Goal: Information Seeking & Learning: Learn about a topic

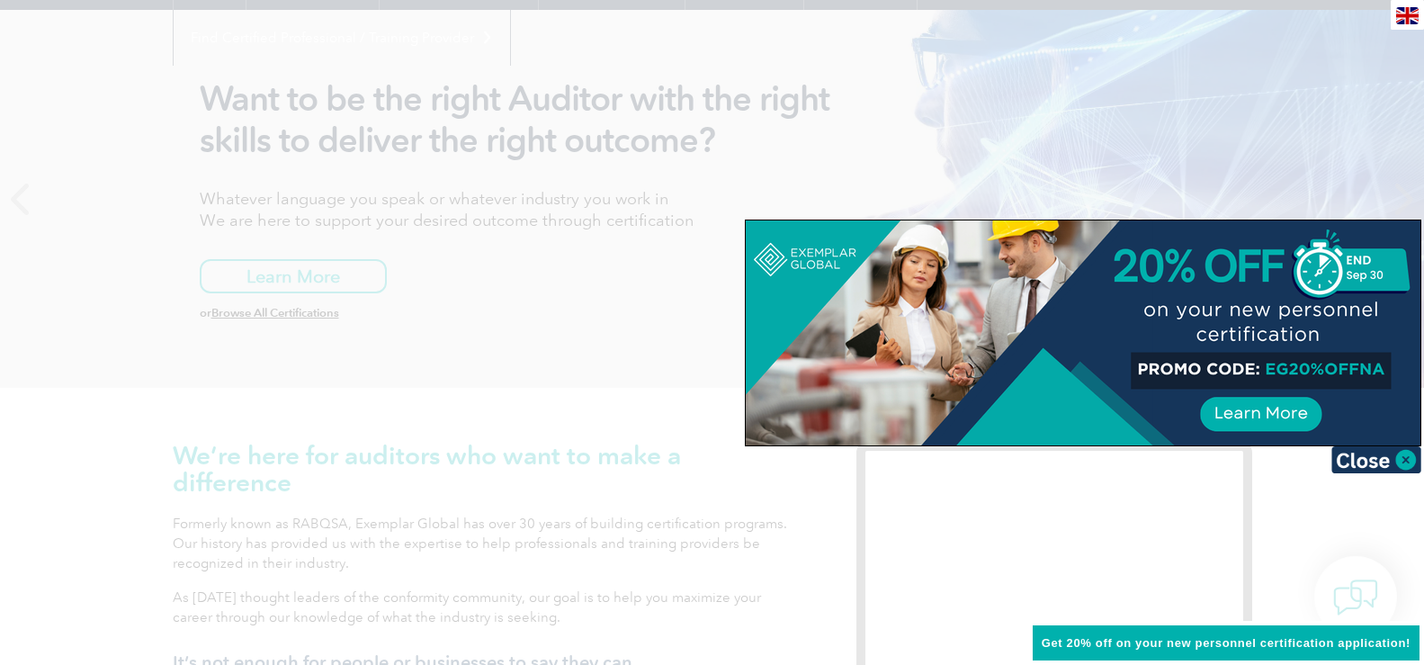
scroll to position [270, 0]
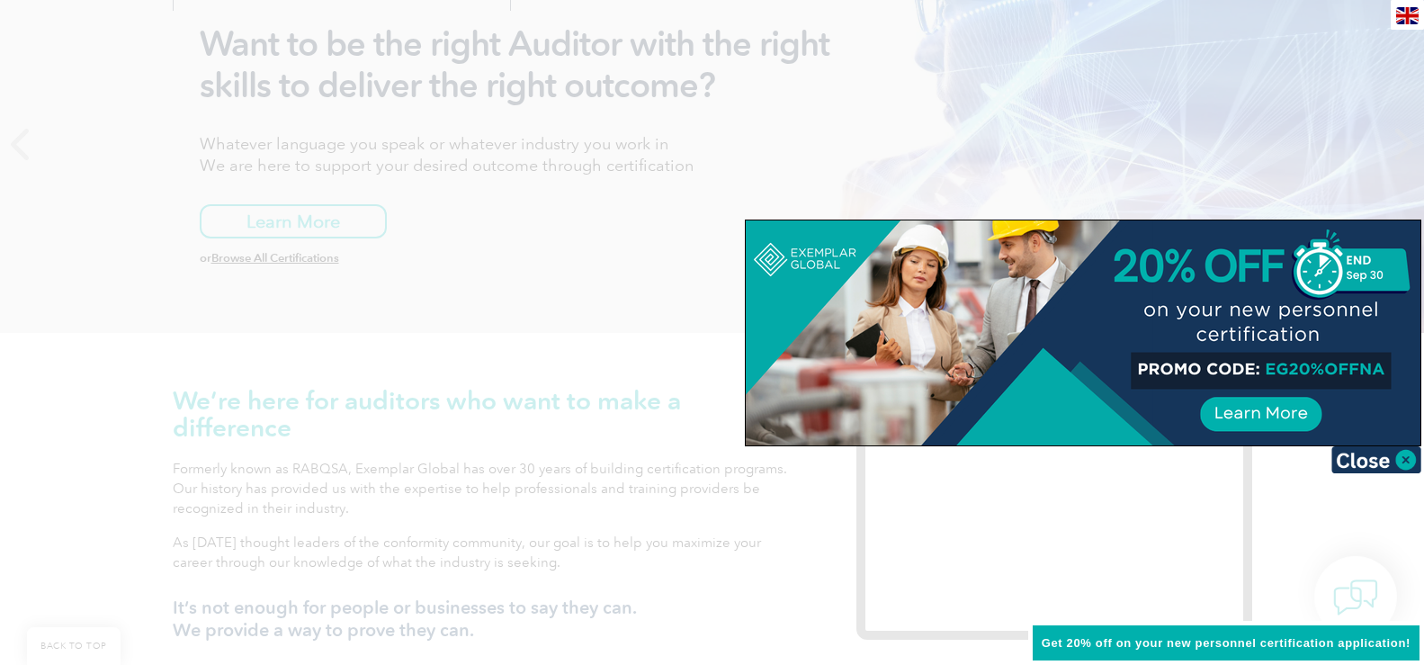
click at [1300, 496] on div at bounding box center [712, 332] width 1424 height 665
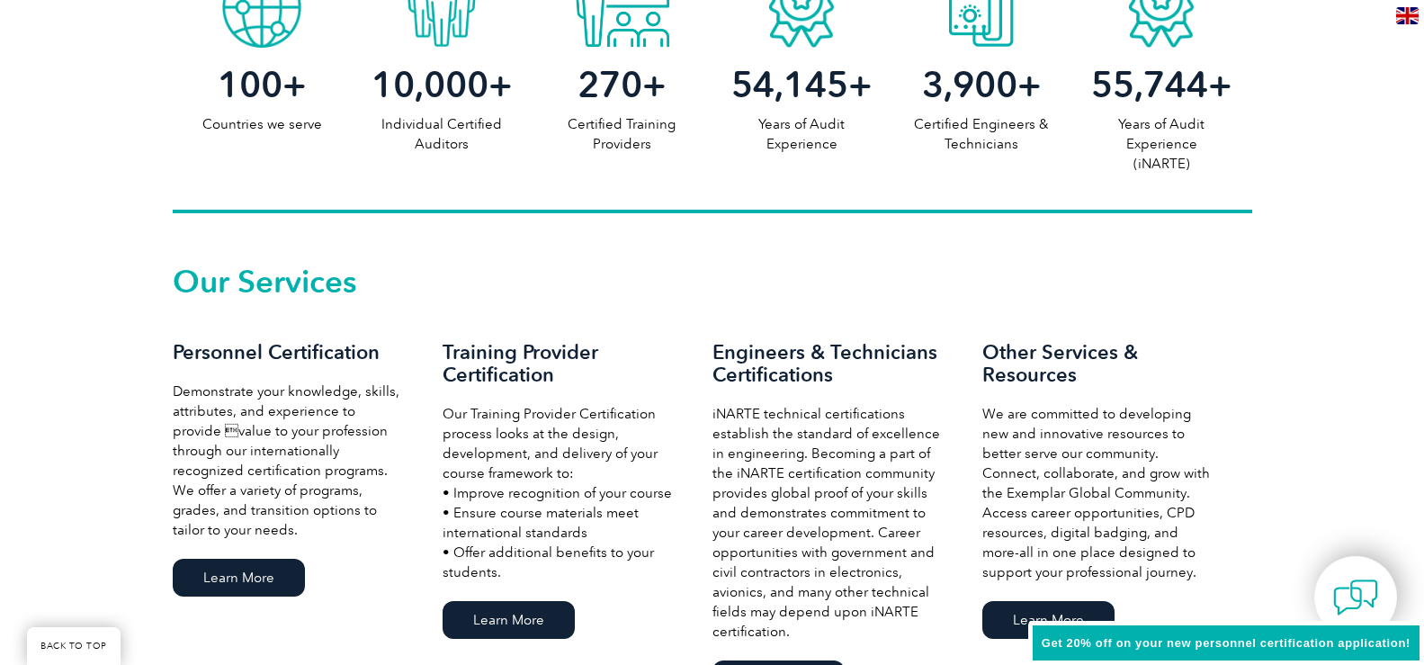
scroll to position [1169, 0]
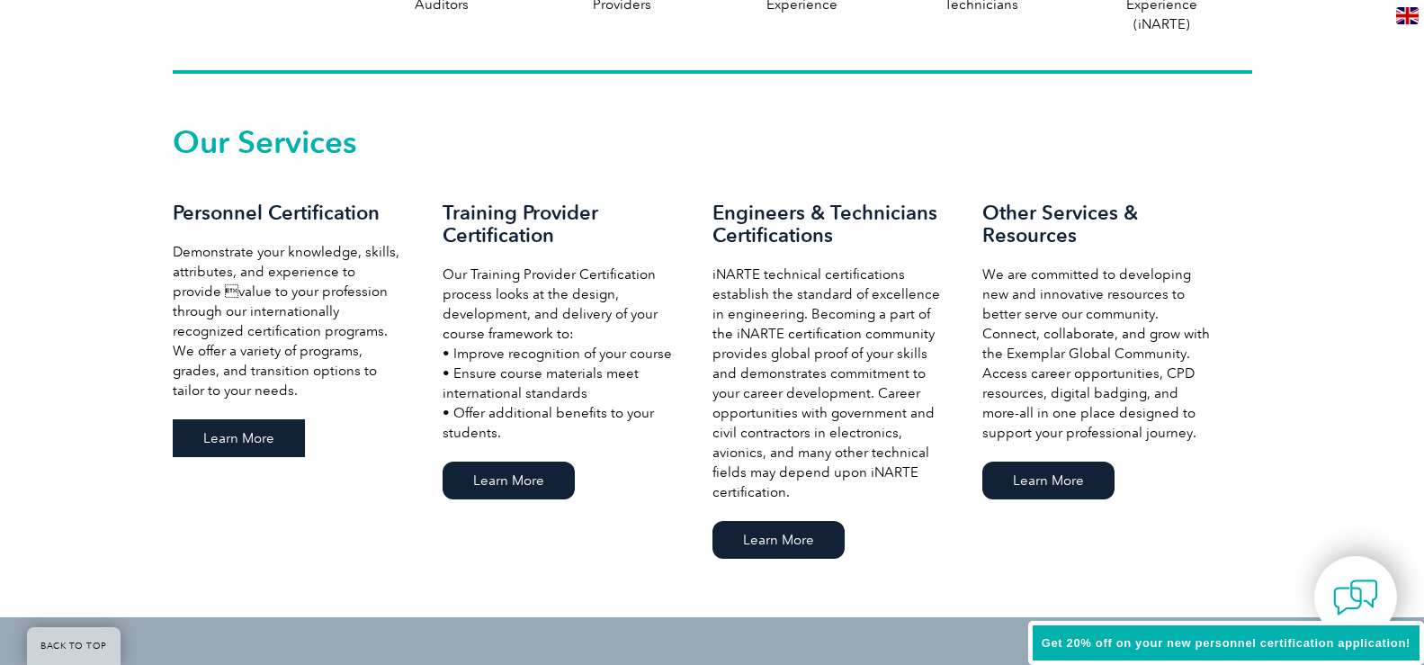
click at [228, 449] on link "Learn More" at bounding box center [239, 438] width 132 height 38
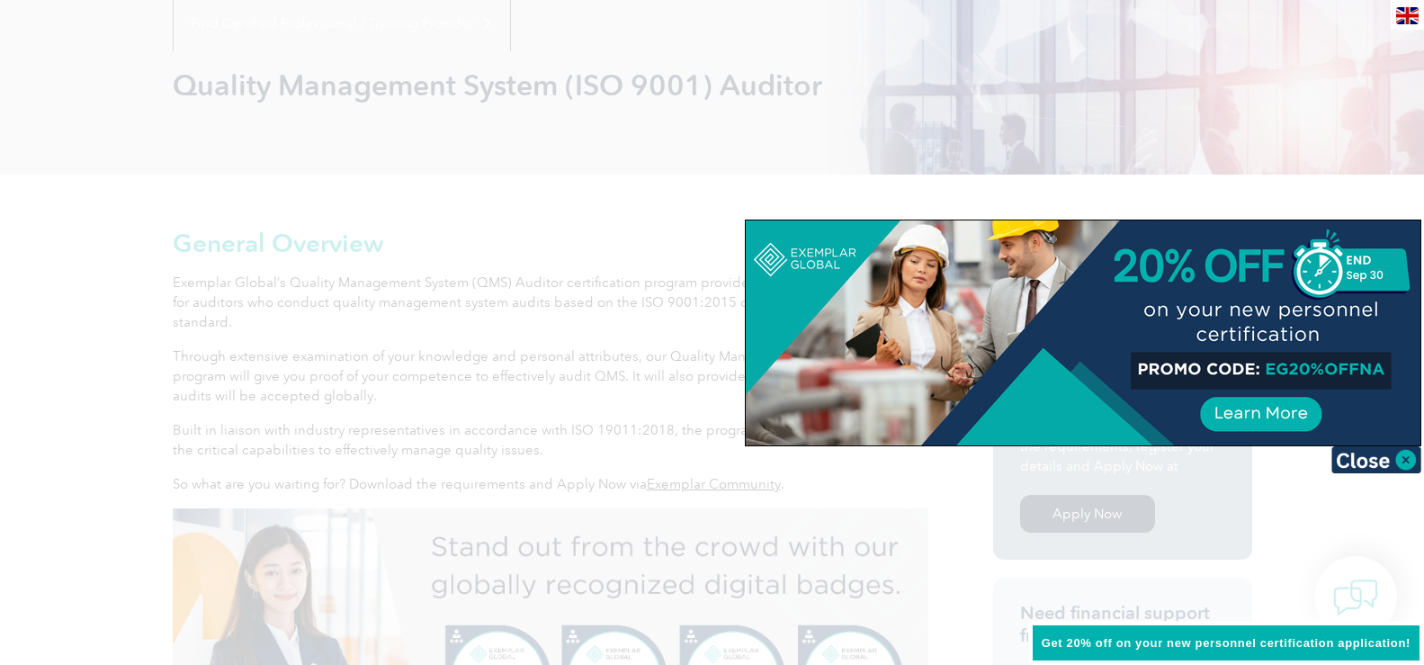
scroll to position [270, 0]
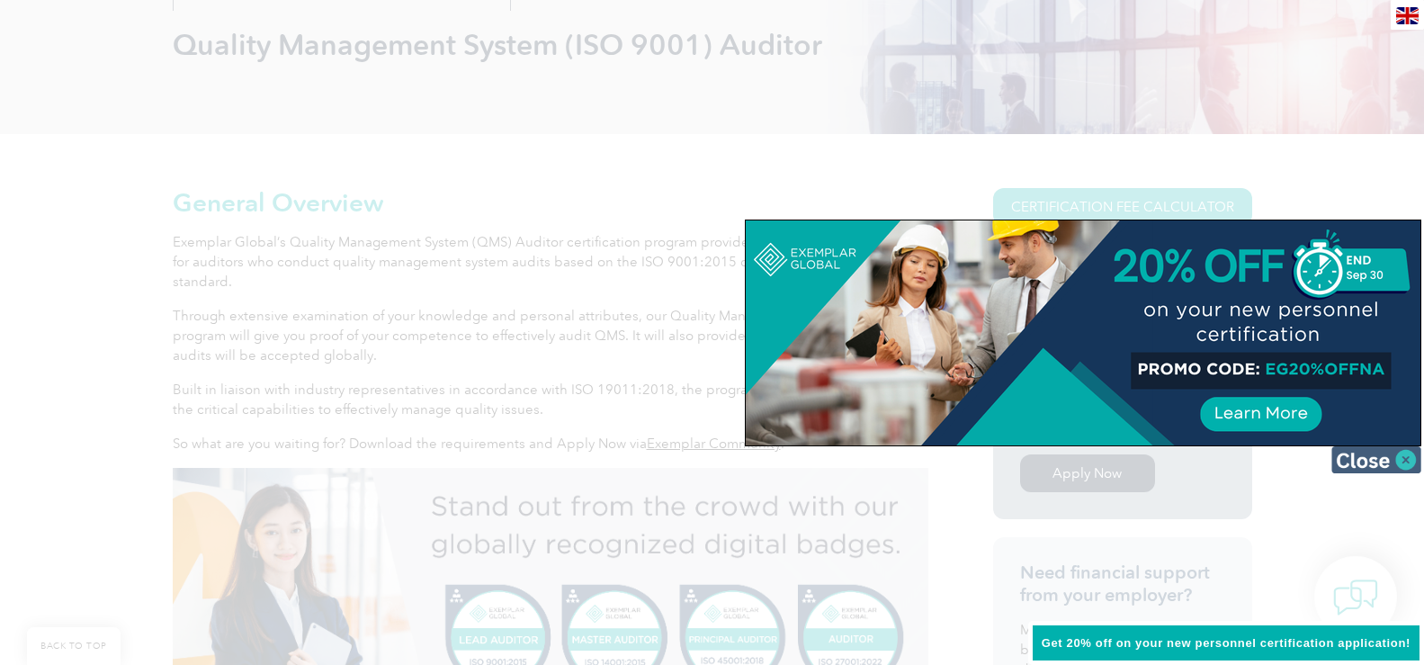
click at [1358, 451] on img at bounding box center [1376, 459] width 90 height 27
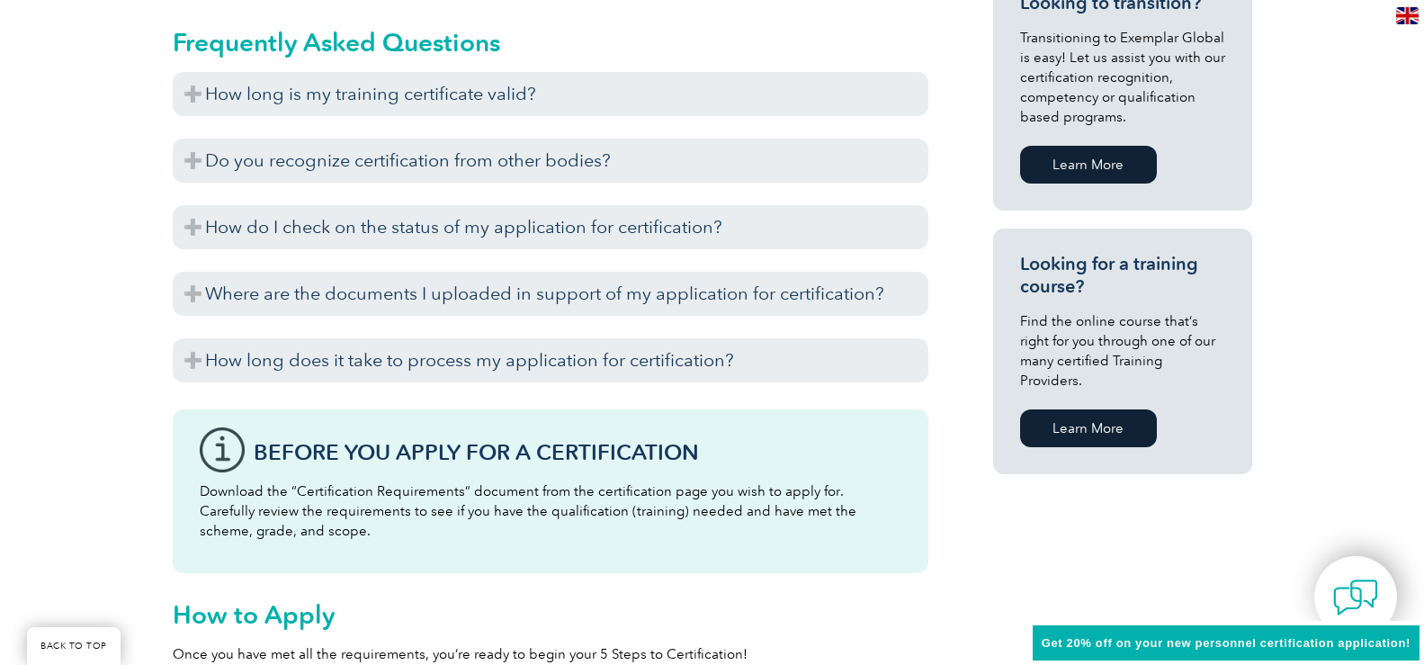
scroll to position [1169, 0]
